Goal: Task Accomplishment & Management: Manage account settings

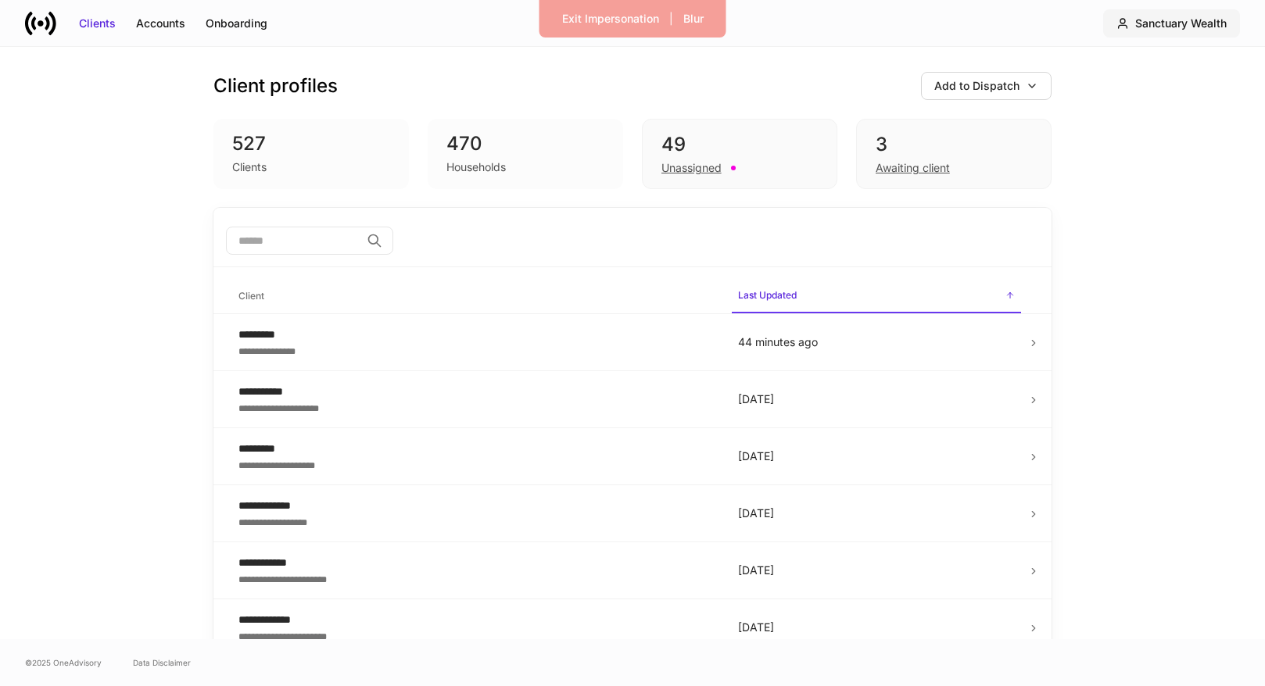
click at [1150, 25] on div "Sanctuary Wealth" at bounding box center [1180, 24] width 91 height 16
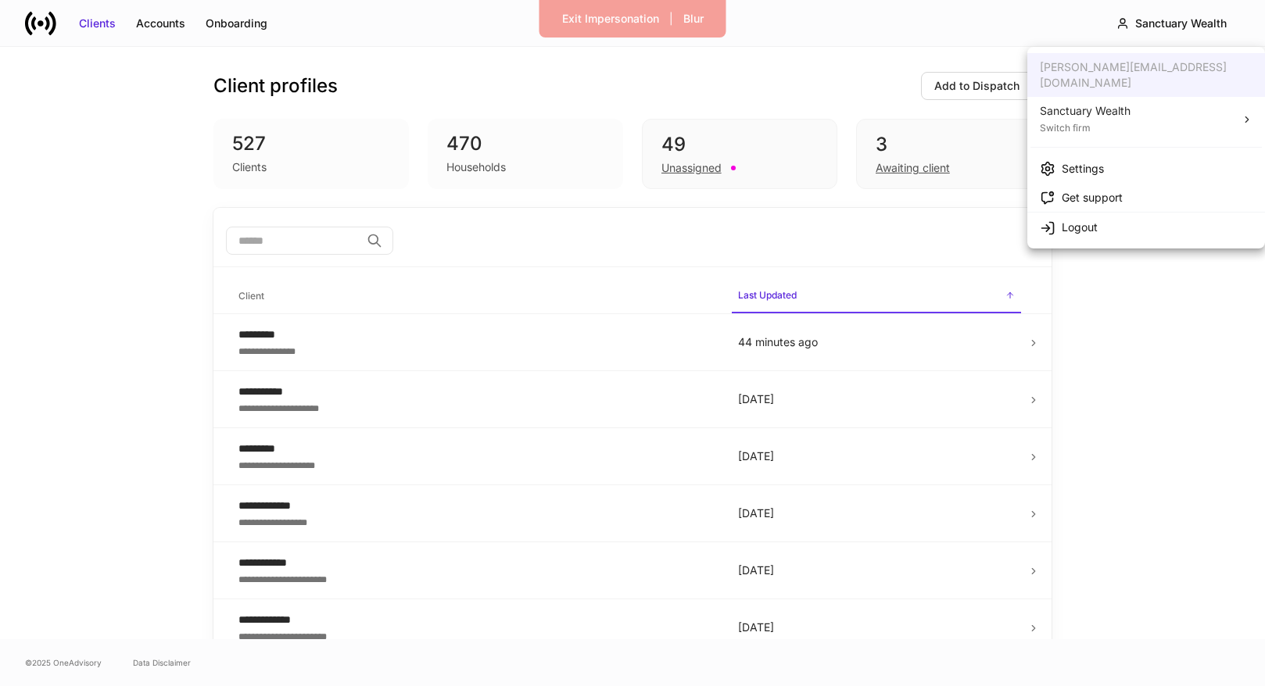
click at [1131, 100] on li "Sanctuary Wealth Switch firm" at bounding box center [1146, 119] width 238 height 44
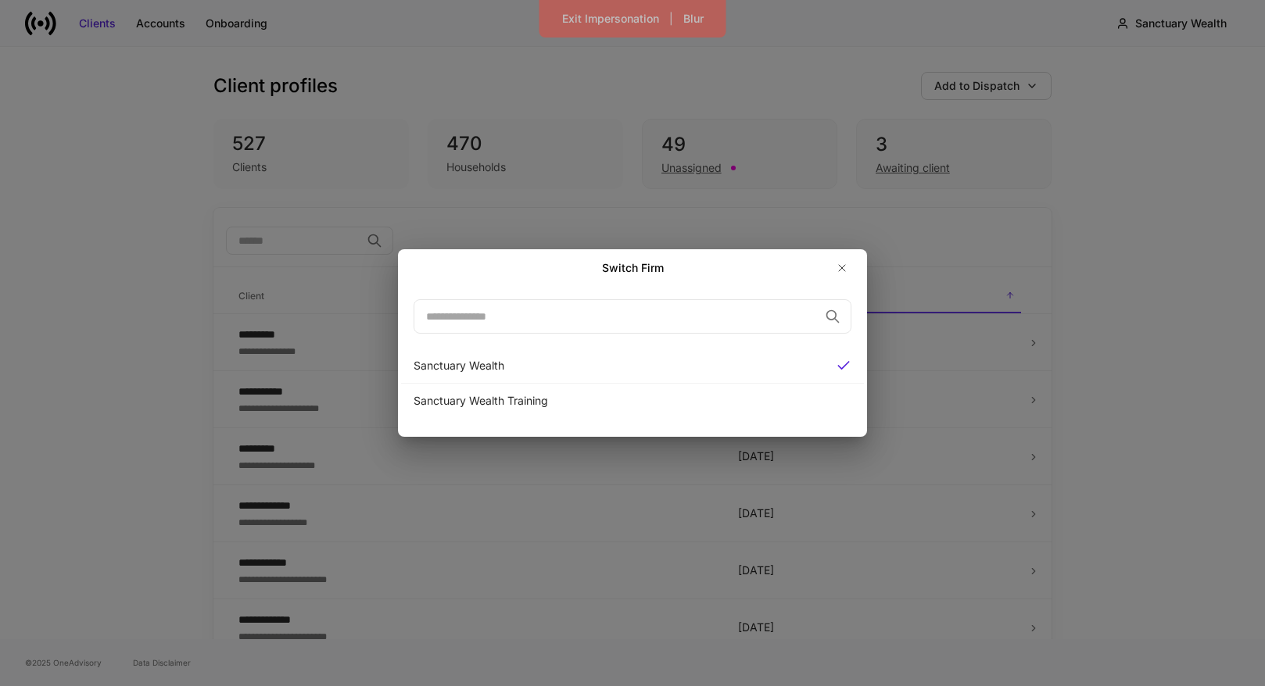
click at [1143, 247] on div "Switch Firm ​ Sanctuary Wealth Sanctuary Wealth Training" at bounding box center [632, 343] width 1265 height 686
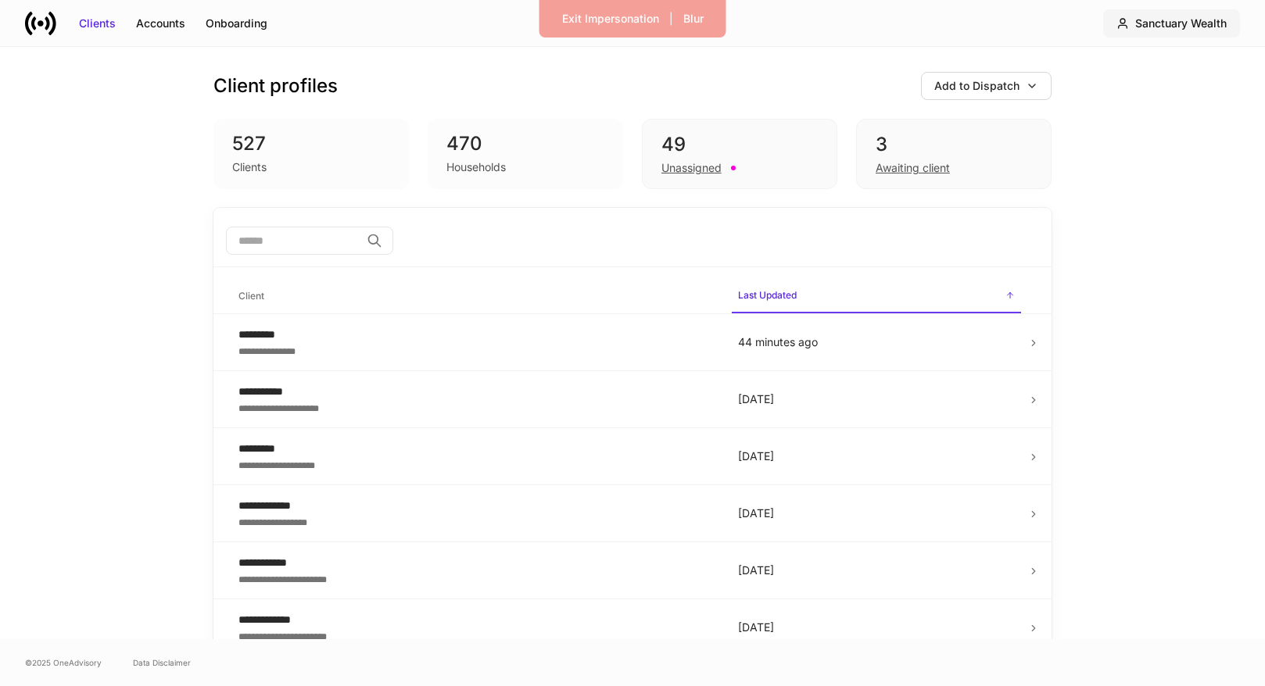
click at [1164, 31] on button "Sanctuary Wealth" at bounding box center [1171, 23] width 137 height 28
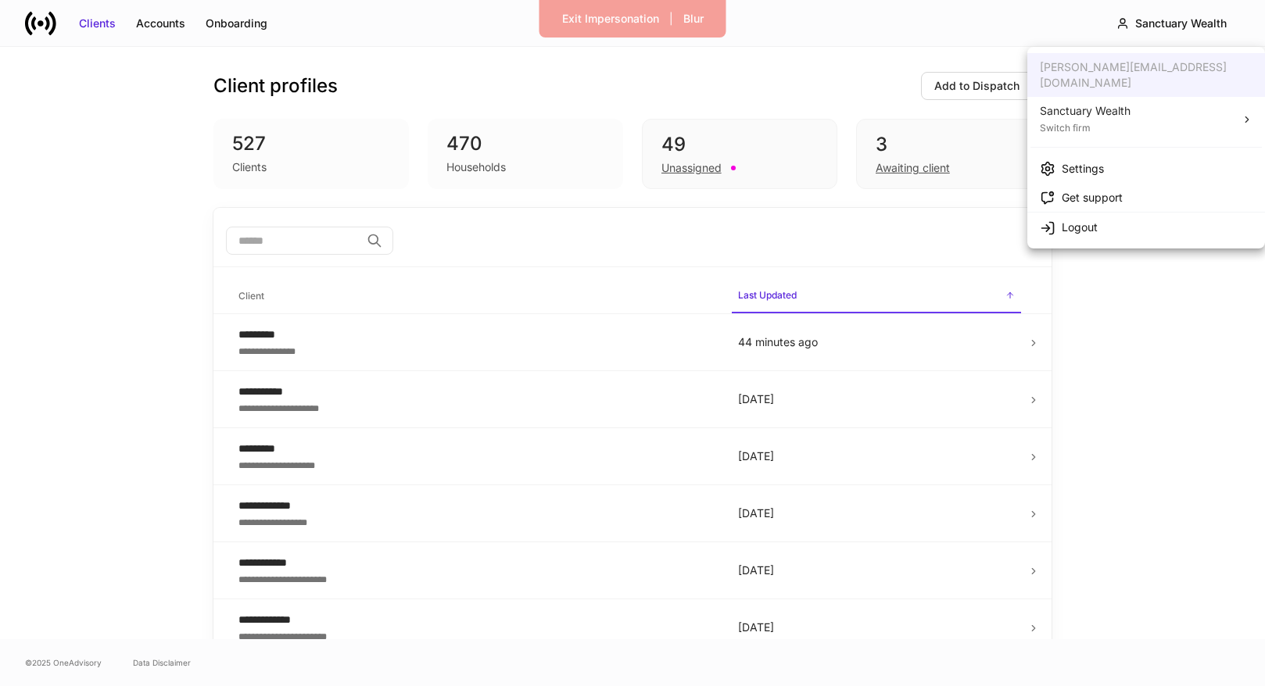
click at [1143, 154] on li "Settings" at bounding box center [1146, 168] width 238 height 29
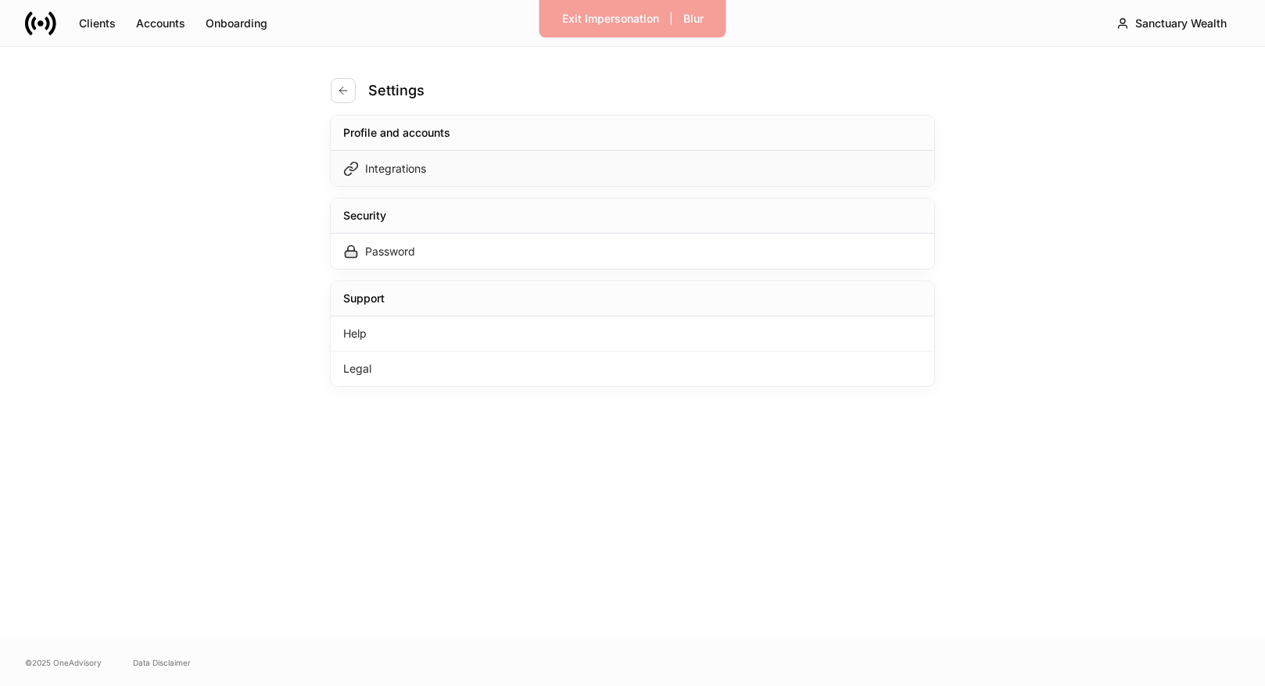
click at [631, 174] on div "Integrations" at bounding box center [632, 168] width 603 height 35
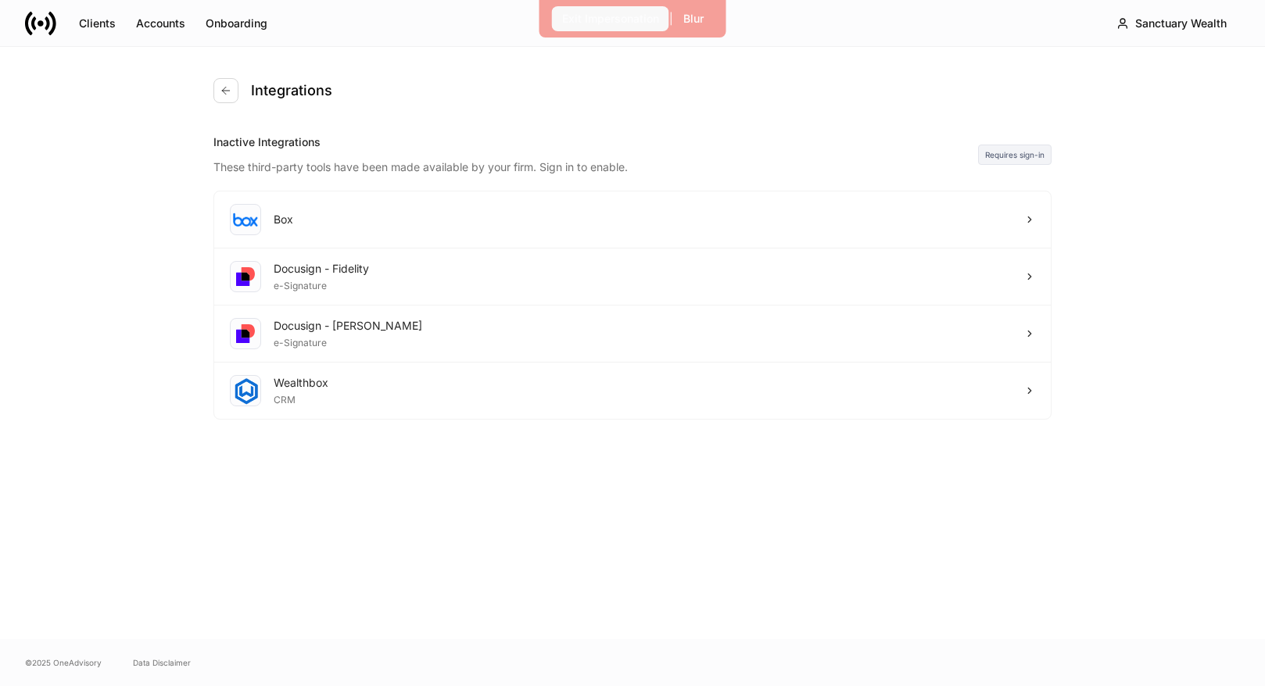
click at [630, 20] on div "Exit Impersonation" at bounding box center [610, 19] width 97 height 16
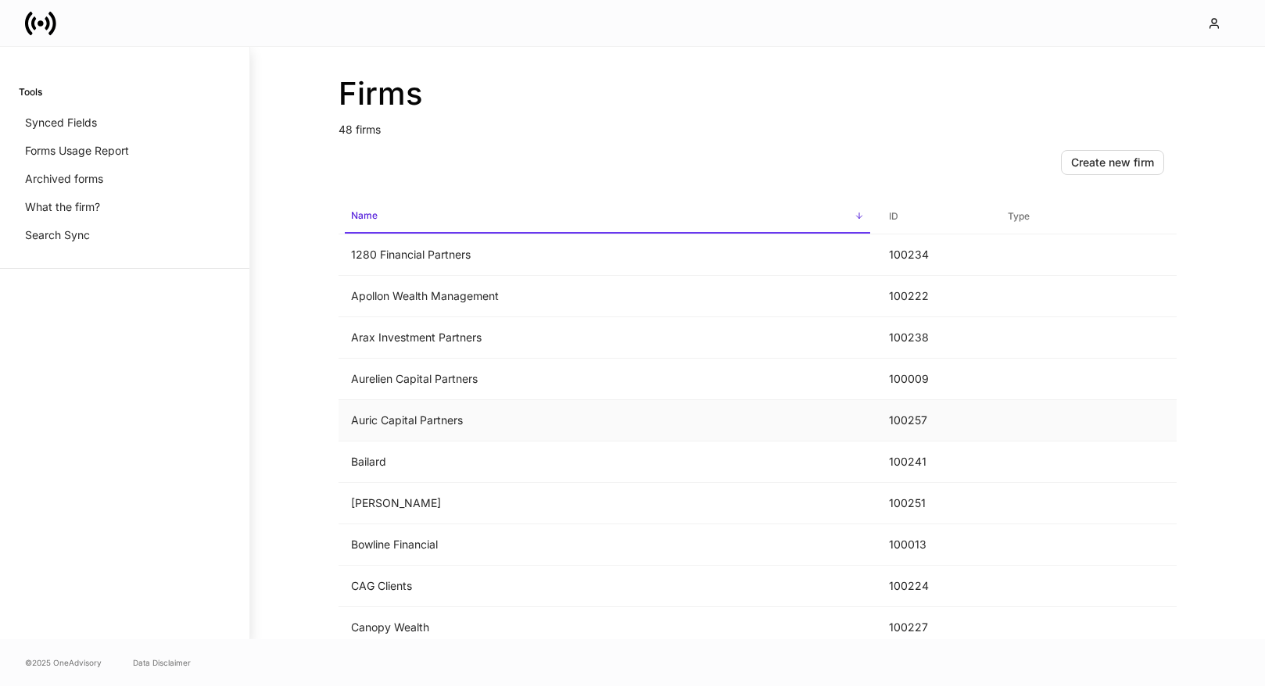
click at [556, 421] on td "Auric Capital Partners" at bounding box center [607, 420] width 538 height 41
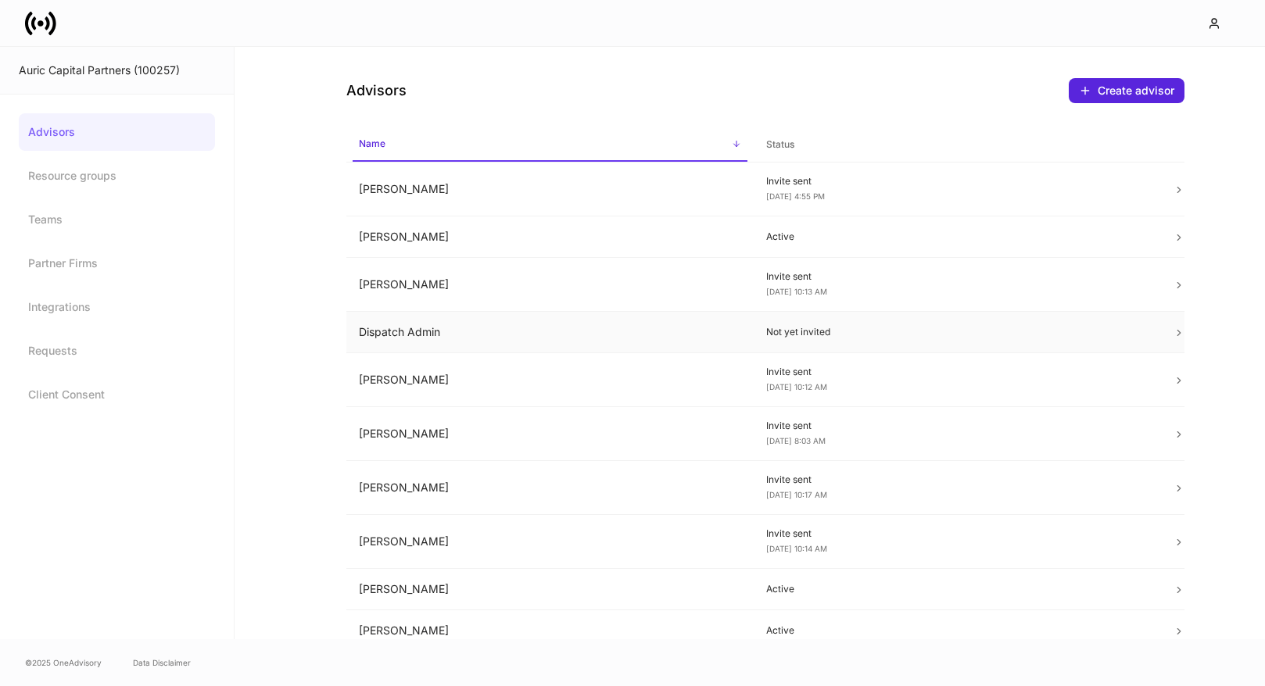
click at [582, 323] on td "Dispatch Admin" at bounding box center [549, 332] width 407 height 41
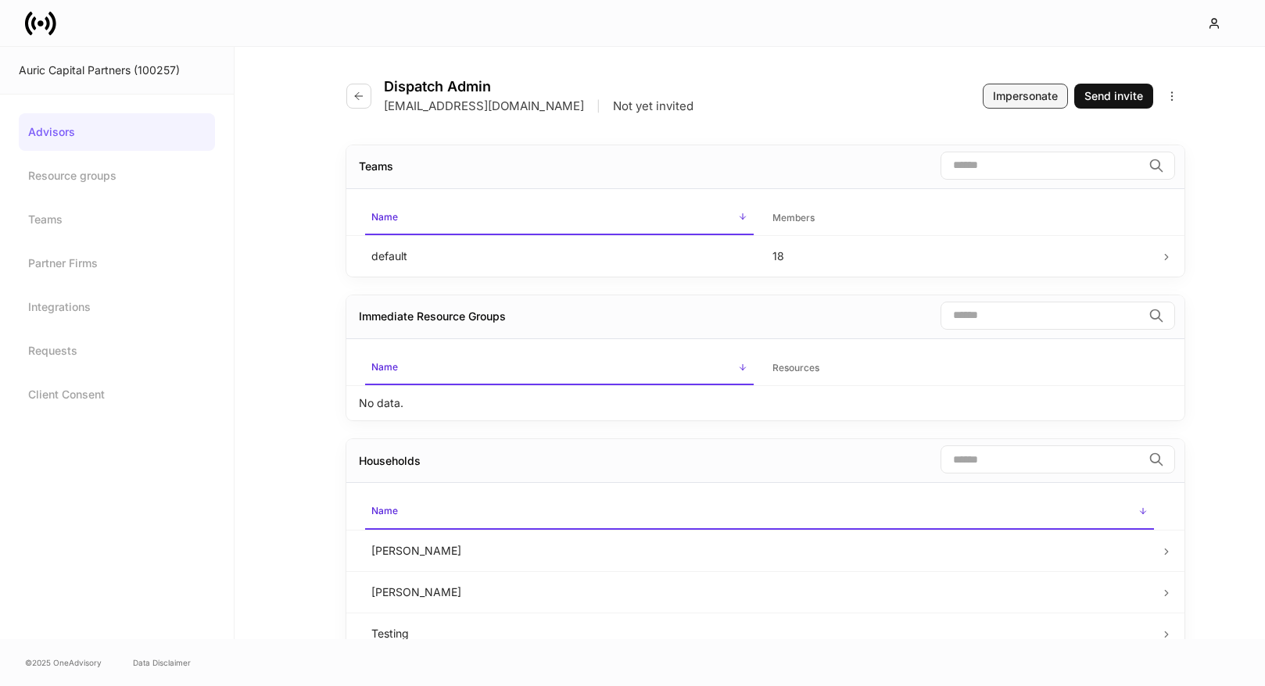
click at [1025, 95] on div "Impersonate" at bounding box center [1025, 96] width 65 height 16
